Goal: Check status: Check status

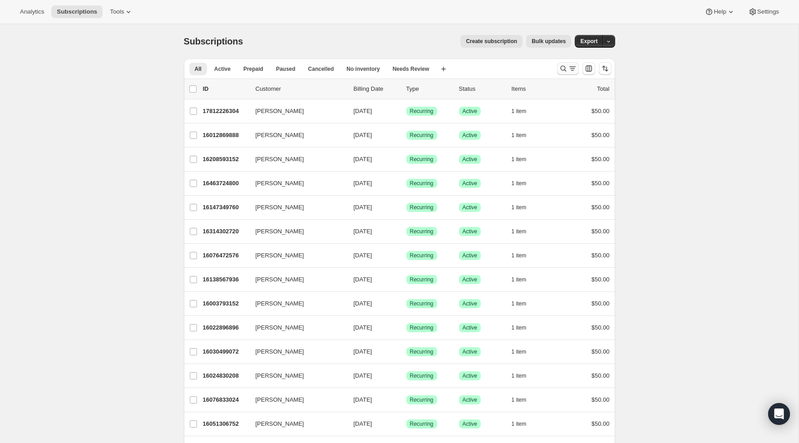
click at [570, 70] on icon "Search and filter results" at bounding box center [572, 68] width 9 height 9
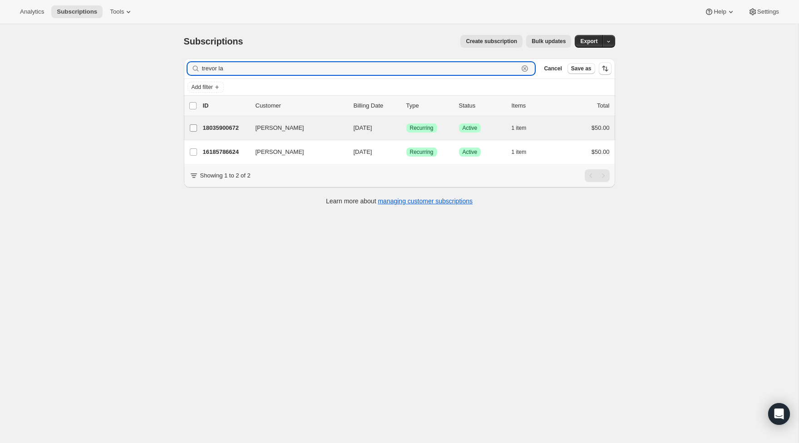
type input "trevor la"
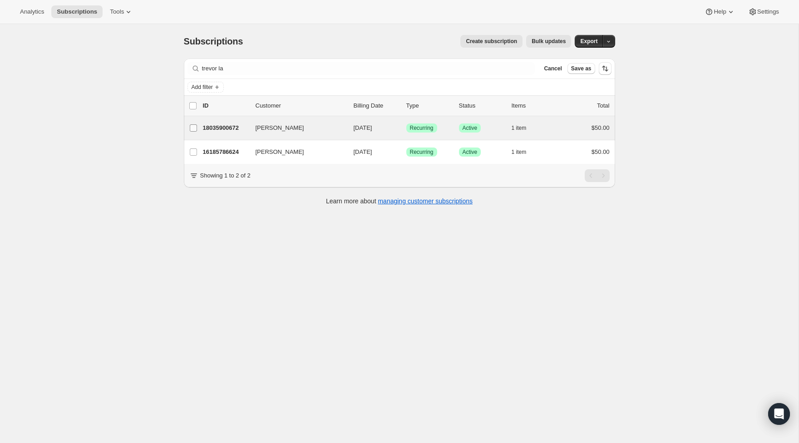
click at [203, 121] on label "[PERSON_NAME]" at bounding box center [193, 128] width 19 height 24
click at [197, 124] on input "[PERSON_NAME]" at bounding box center [193, 127] width 7 height 7
click at [193, 123] on label "[PERSON_NAME]" at bounding box center [193, 129] width 19 height 24
click at [193, 125] on input "[PERSON_NAME]" at bounding box center [193, 128] width 7 height 7
checkbox input "false"
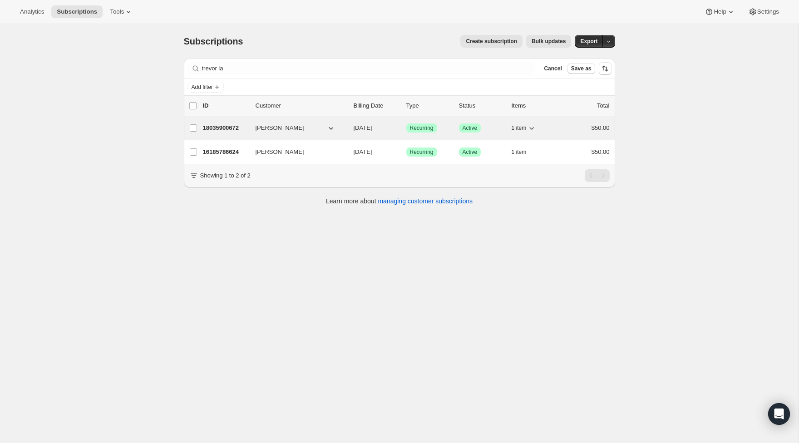
click at [215, 129] on p "18035900672" at bounding box center [225, 128] width 45 height 9
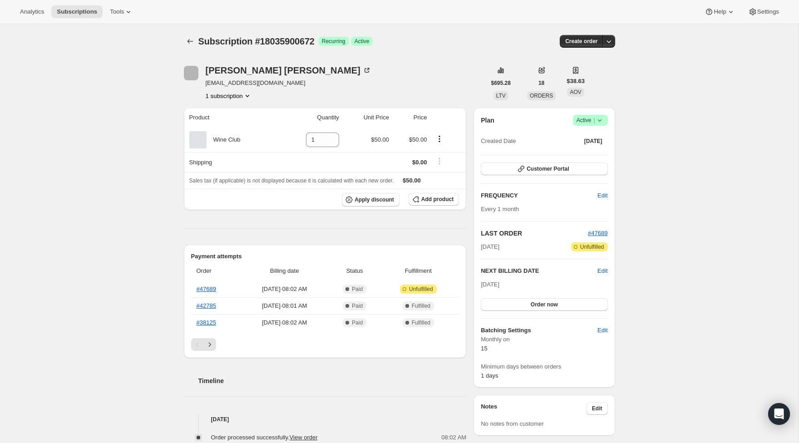
scroll to position [3, 0]
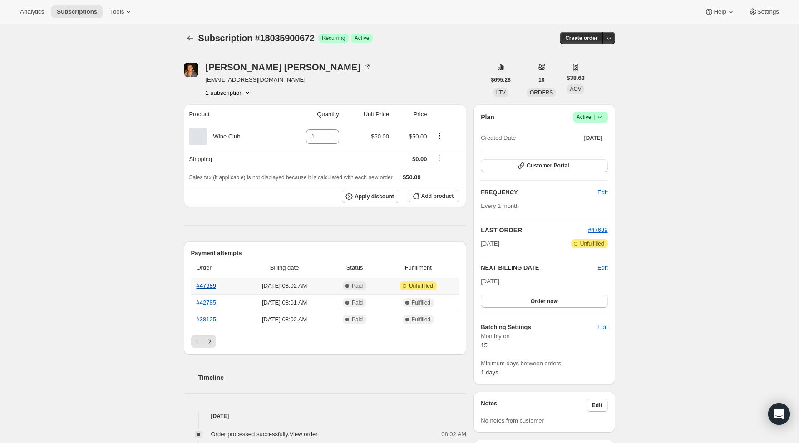
click at [209, 289] on link "#47689" at bounding box center [207, 286] width 20 height 7
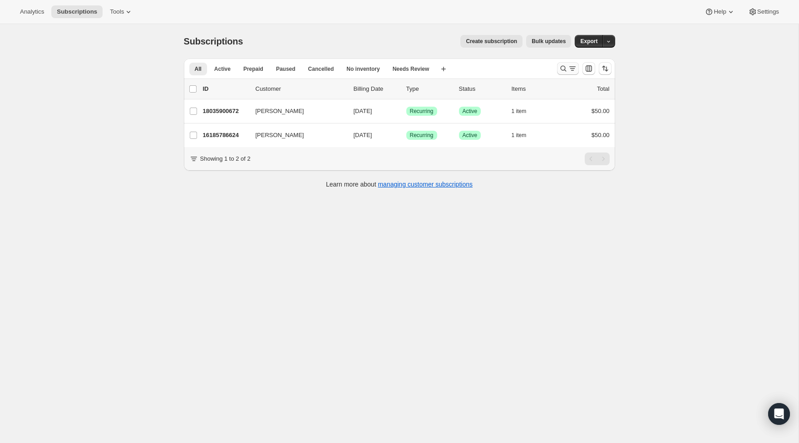
click at [557, 69] on button "Search and filter results" at bounding box center [568, 68] width 22 height 13
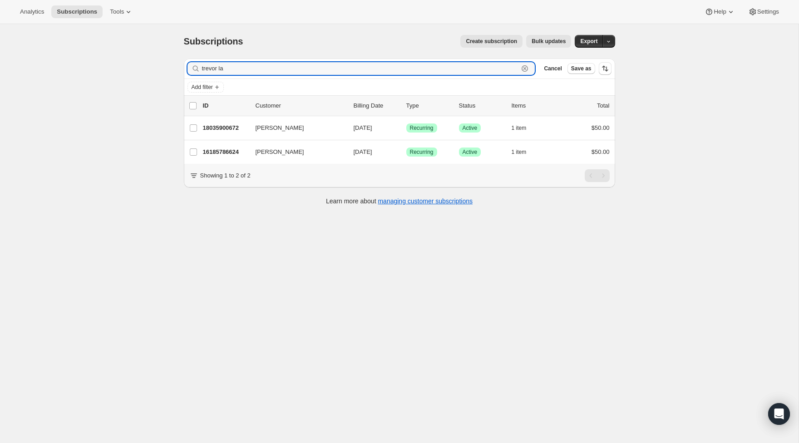
click at [524, 72] on icon "button" at bounding box center [525, 68] width 9 height 9
